Goal: Information Seeking & Learning: Learn about a topic

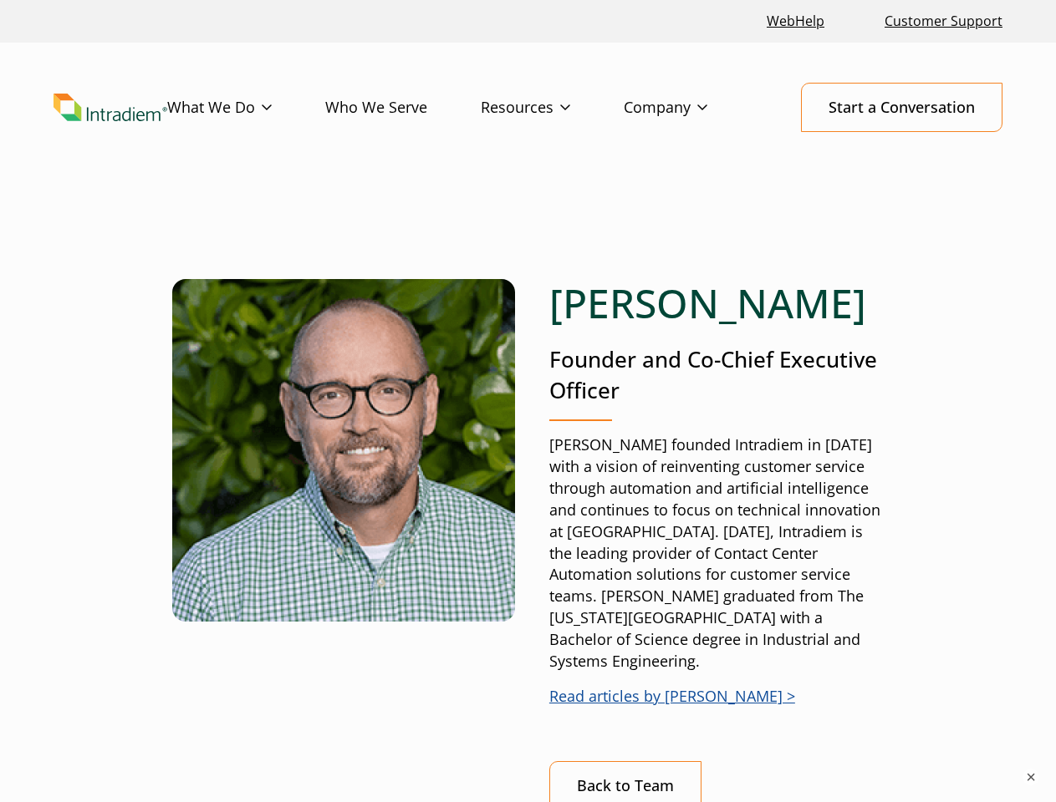
click at [527, 401] on div "[PERSON_NAME] Founder and Co-Chief Executive Officer [PERSON_NAME] founded Intr…" at bounding box center [527, 585] width 949 height 772
click at [1031, 777] on button "×" at bounding box center [1030, 777] width 17 height 17
click at [527, 401] on div "[PERSON_NAME] Founder and Co-Chief Executive Officer [PERSON_NAME] founded Intr…" at bounding box center [527, 585] width 949 height 772
click at [1031, 777] on button "×" at bounding box center [1030, 777] width 17 height 17
